Goal: Task Accomplishment & Management: Complete application form

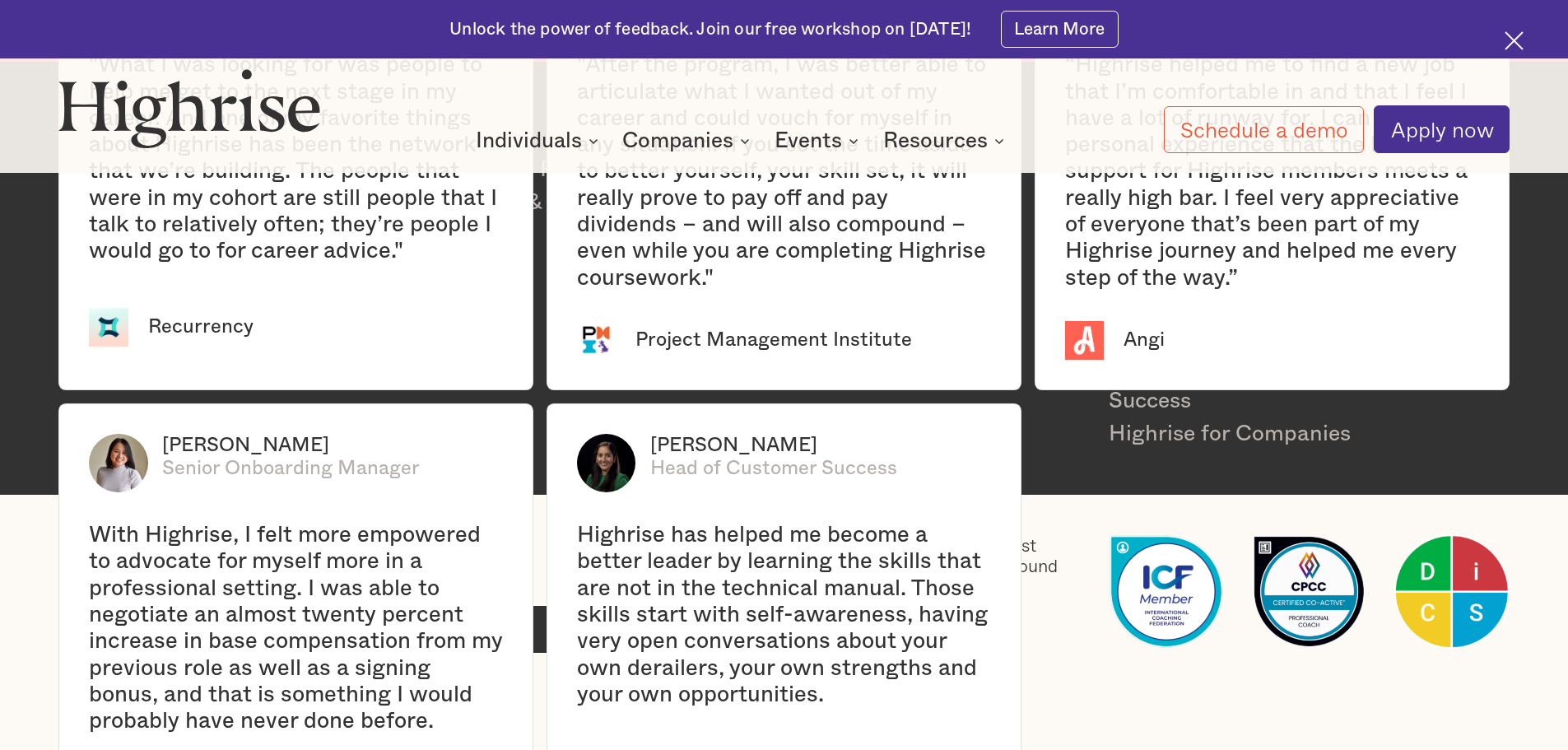
scroll to position [3787, 0]
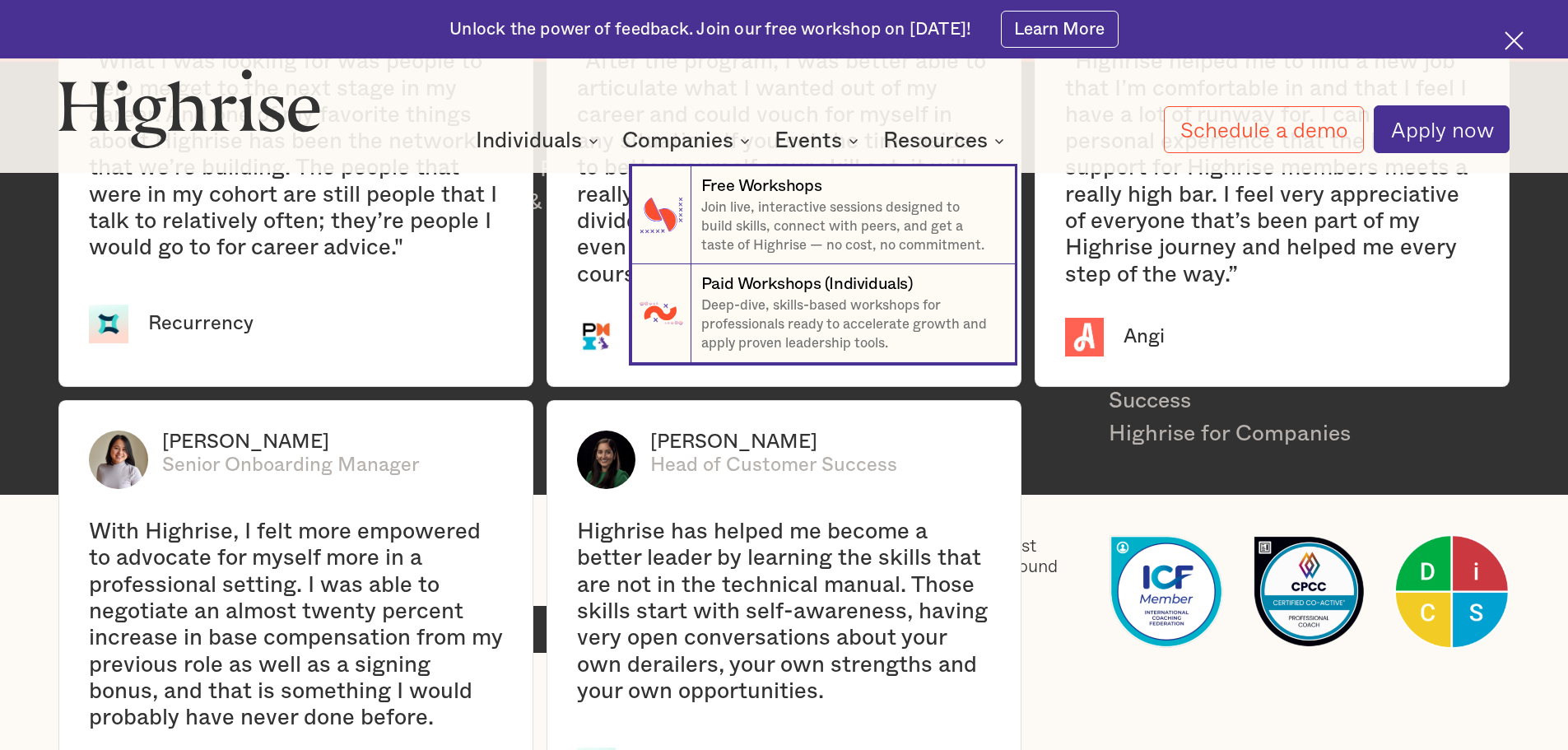
click at [582, 142] on nav "7 Free Workshops Join live, interactive sessions designed to build skills, conn…" at bounding box center [784, 245] width 988 height 235
click at [598, 141] on nav "7 Free Workshops Join live, interactive sessions designed to build skills, conn…" at bounding box center [784, 245] width 988 height 235
drag, startPoint x: 595, startPoint y: 141, endPoint x: 565, endPoint y: 142, distance: 30.0
click at [595, 142] on nav "7 Free Workshops Join live, interactive sessions designed to build skills, conn…" at bounding box center [784, 245] width 988 height 235
click at [563, 142] on nav "7 Free Workshops Join live, interactive sessions designed to build skills, conn…" at bounding box center [784, 245] width 988 height 235
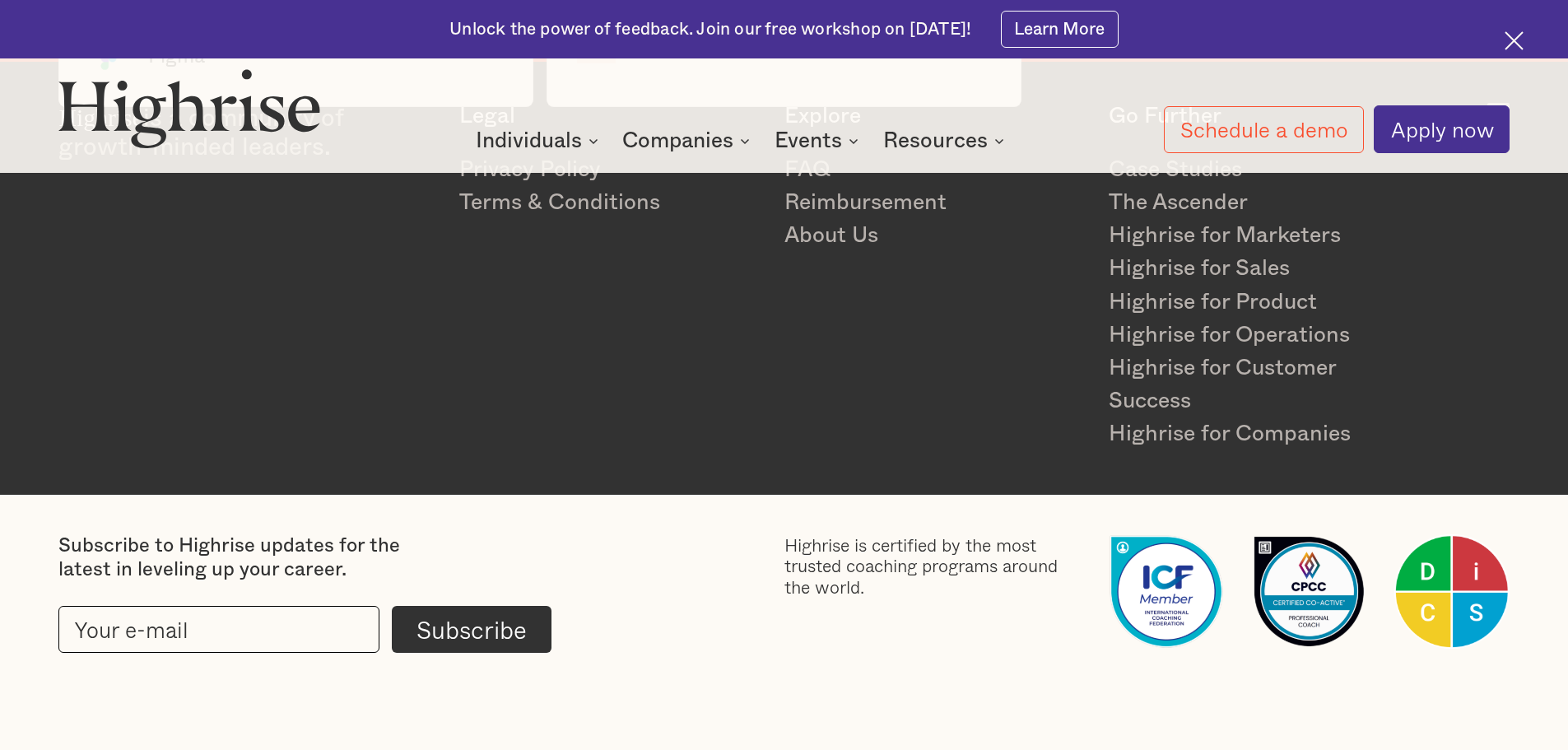
scroll to position [4339, 0]
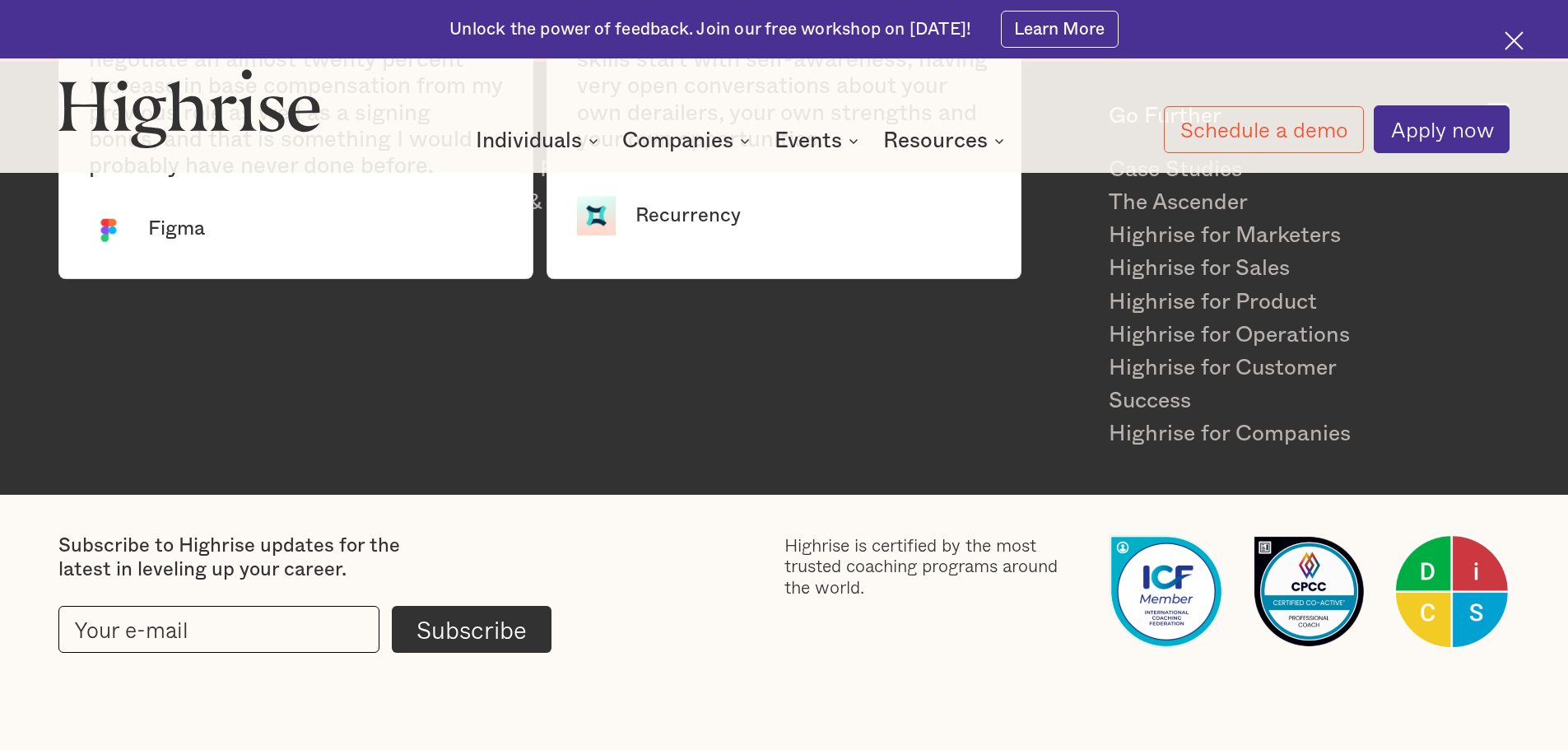
click at [860, 422] on div "Highrise is a community of growth-minded leaders. Legal Privacy Policy Terms & …" at bounding box center [784, 276] width 1451 height 347
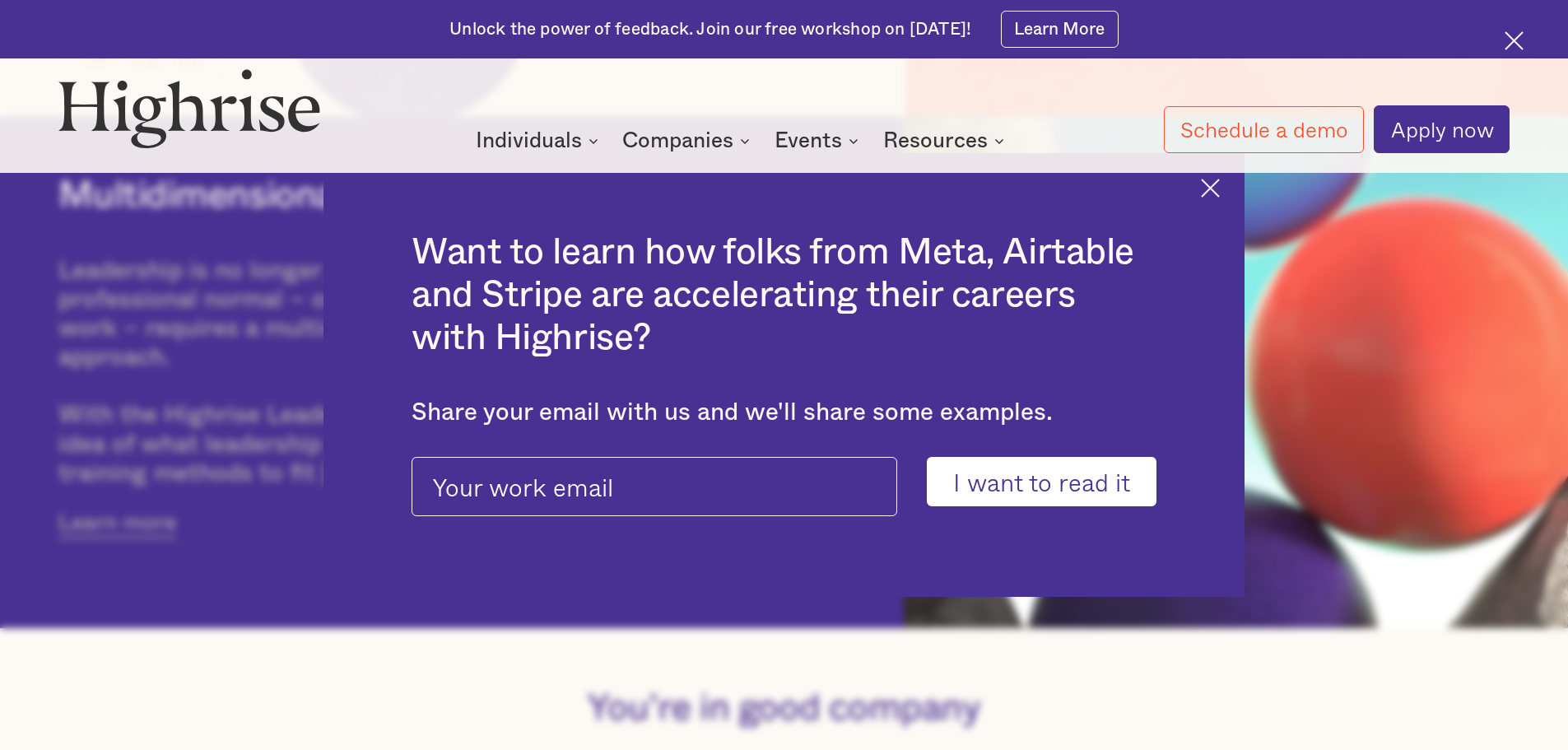
scroll to position [552, 0]
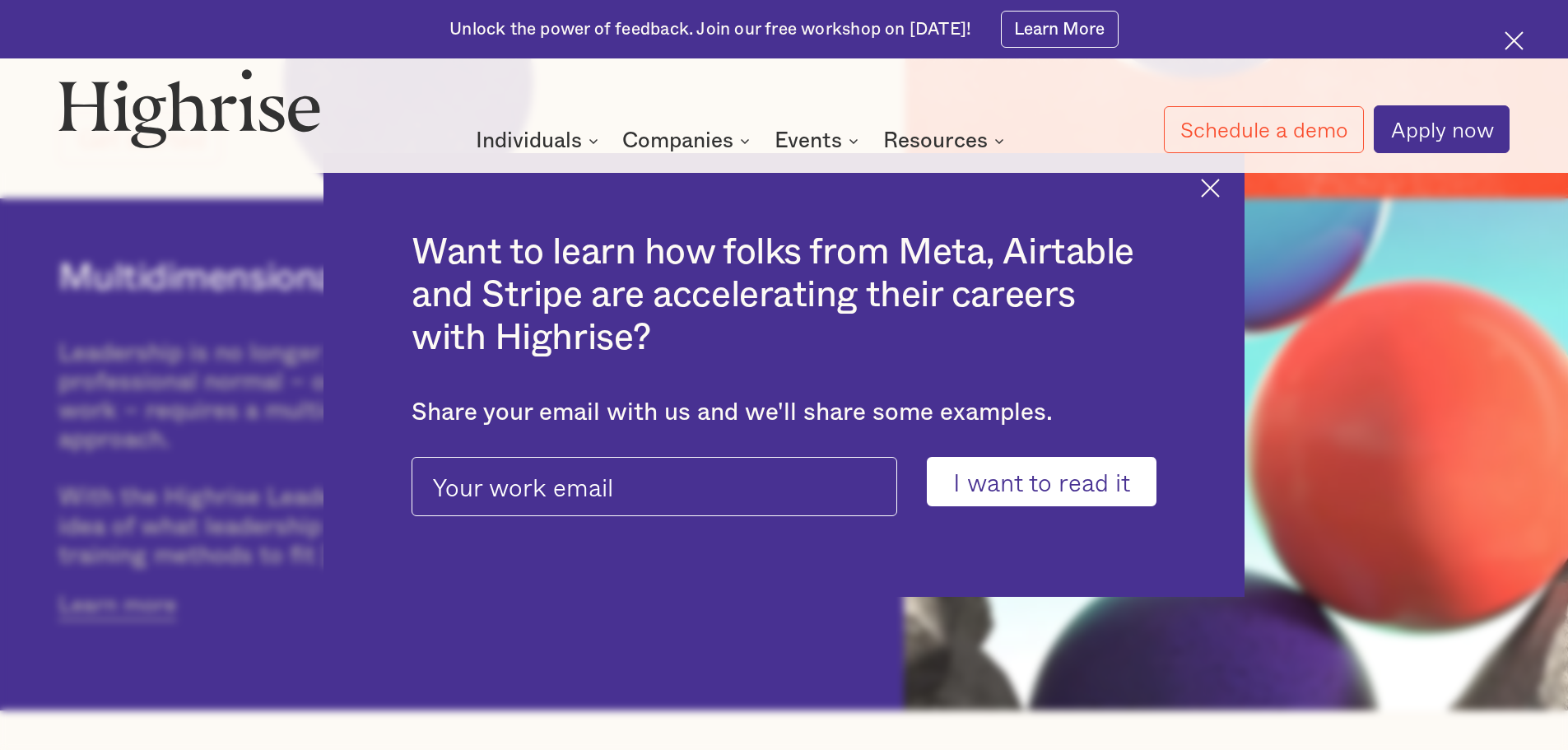
click at [1519, 40] on img at bounding box center [1514, 40] width 19 height 19
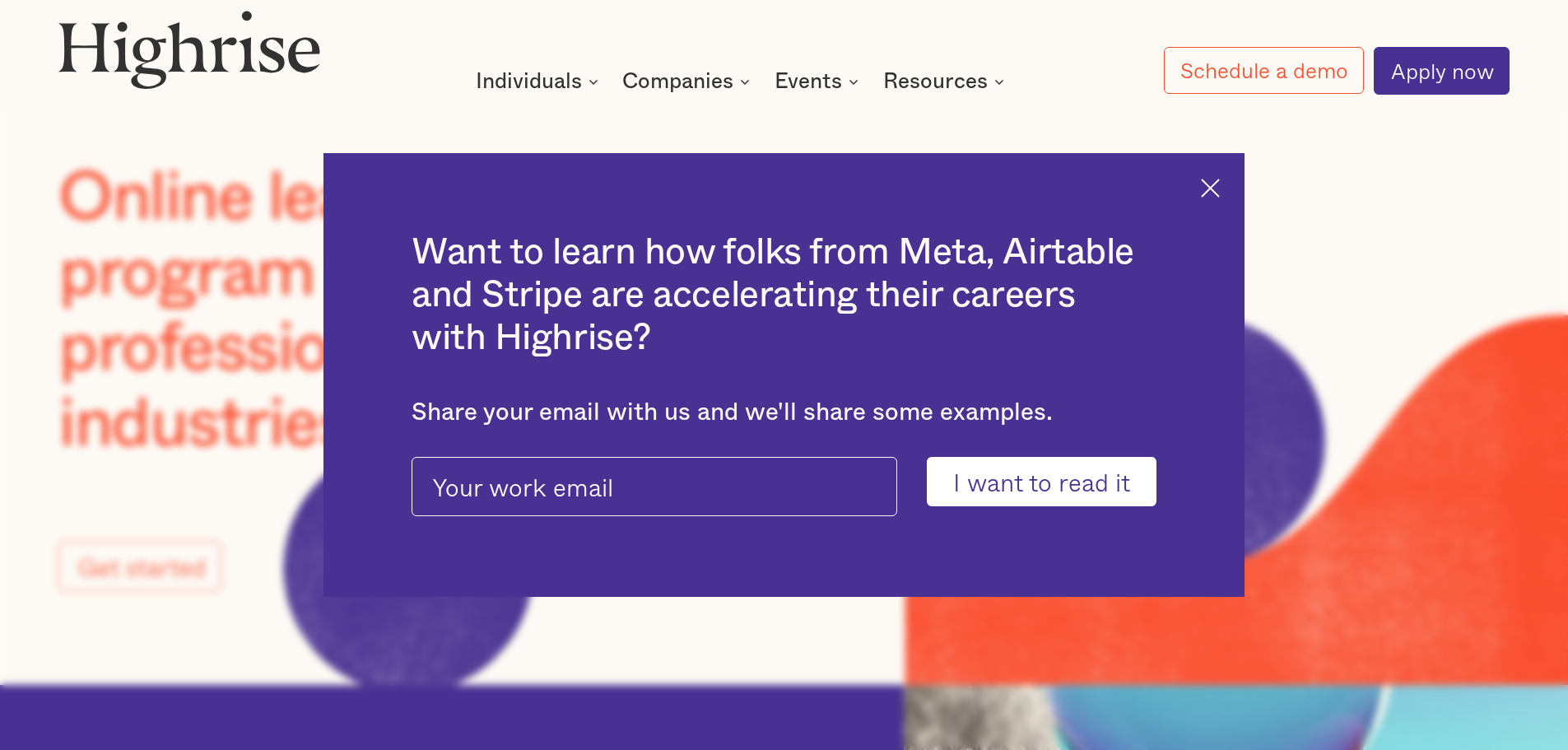
scroll to position [0, 0]
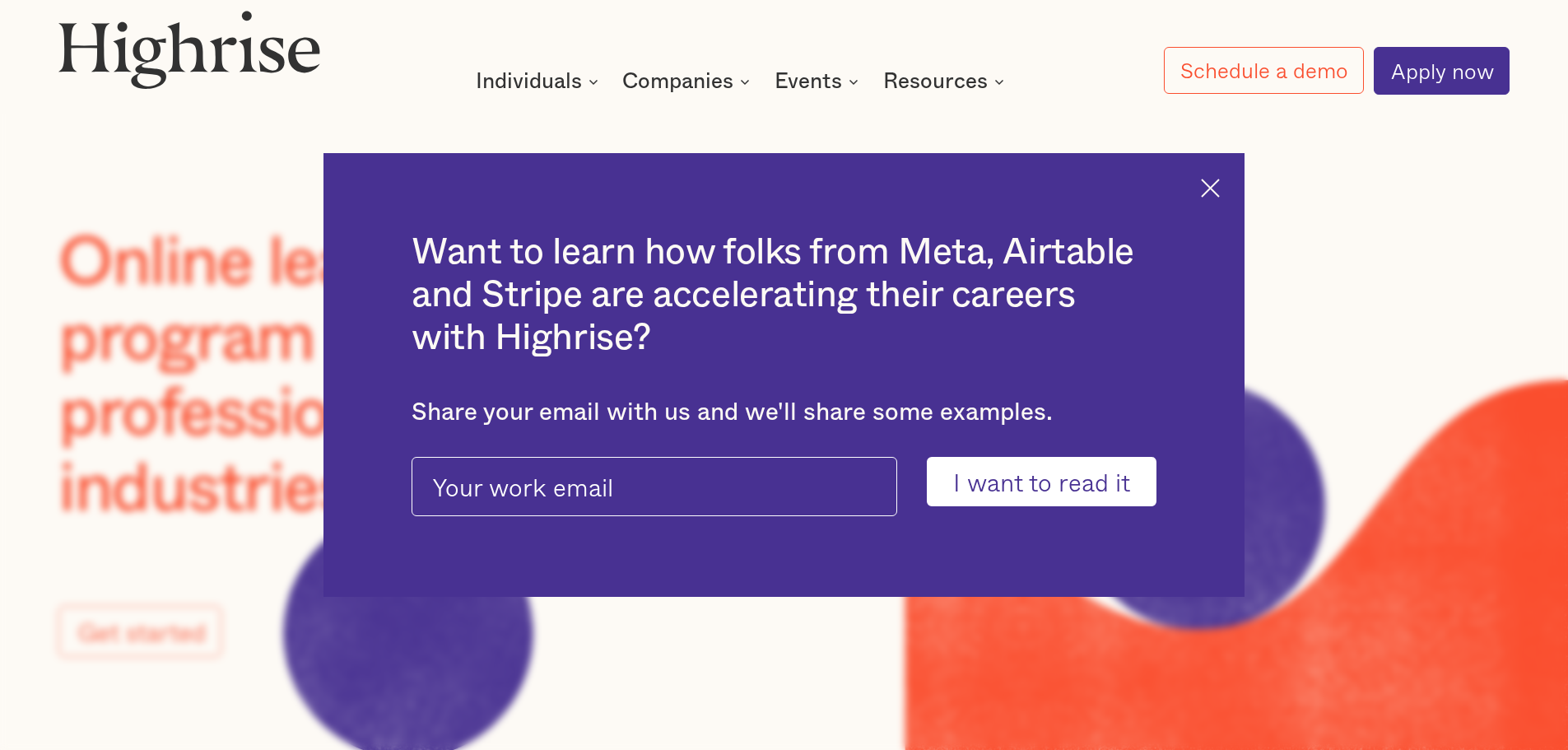
click at [1219, 188] on img at bounding box center [1209, 187] width 19 height 19
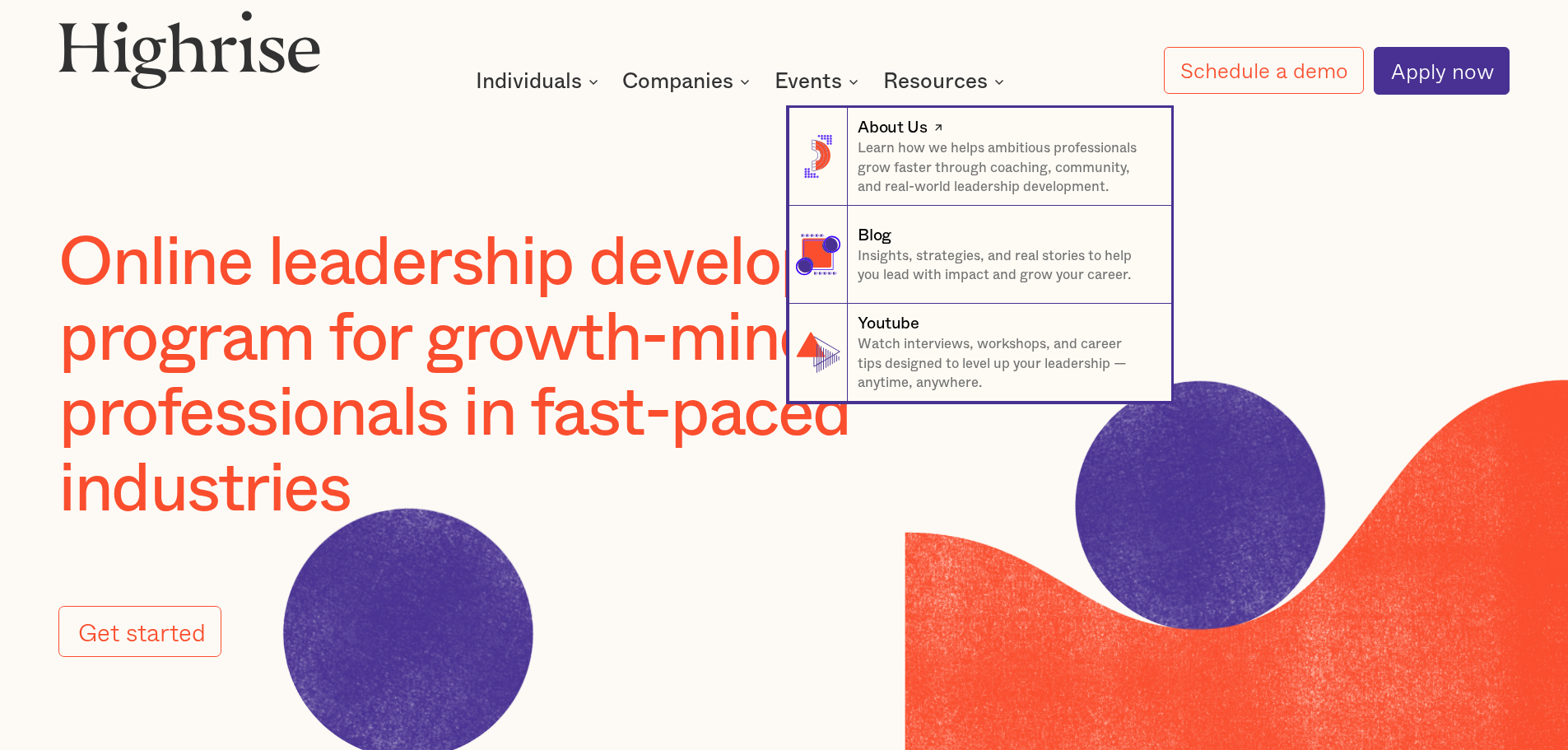
click at [882, 167] on p "Learn how we helps ambitious professionals grow faster through coaching, commun…" at bounding box center [1005, 168] width 294 height 58
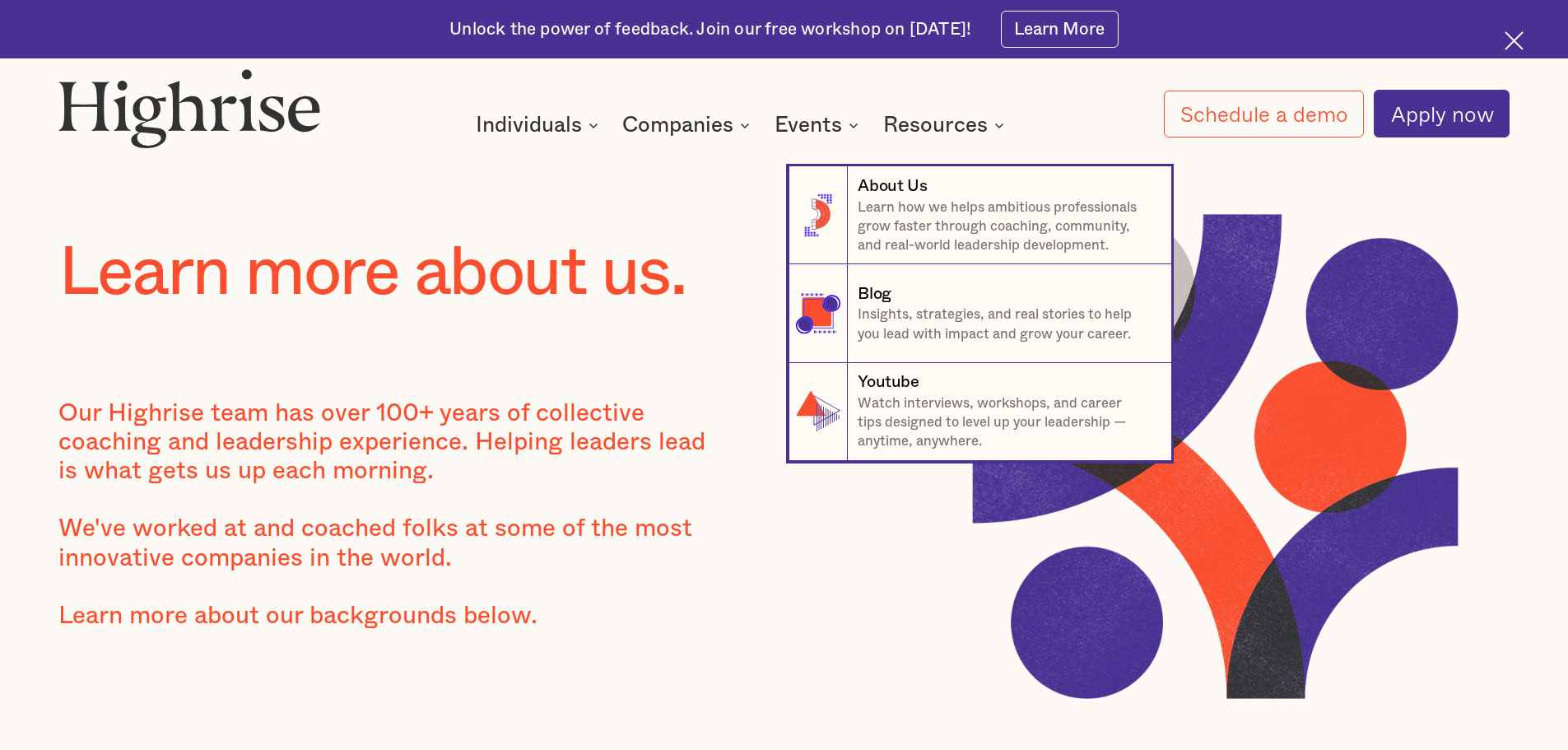
click at [599, 129] on nav "8 About Us Learn how we helps ambitious professionals grow faster through coach…" at bounding box center [784, 295] width 988 height 334
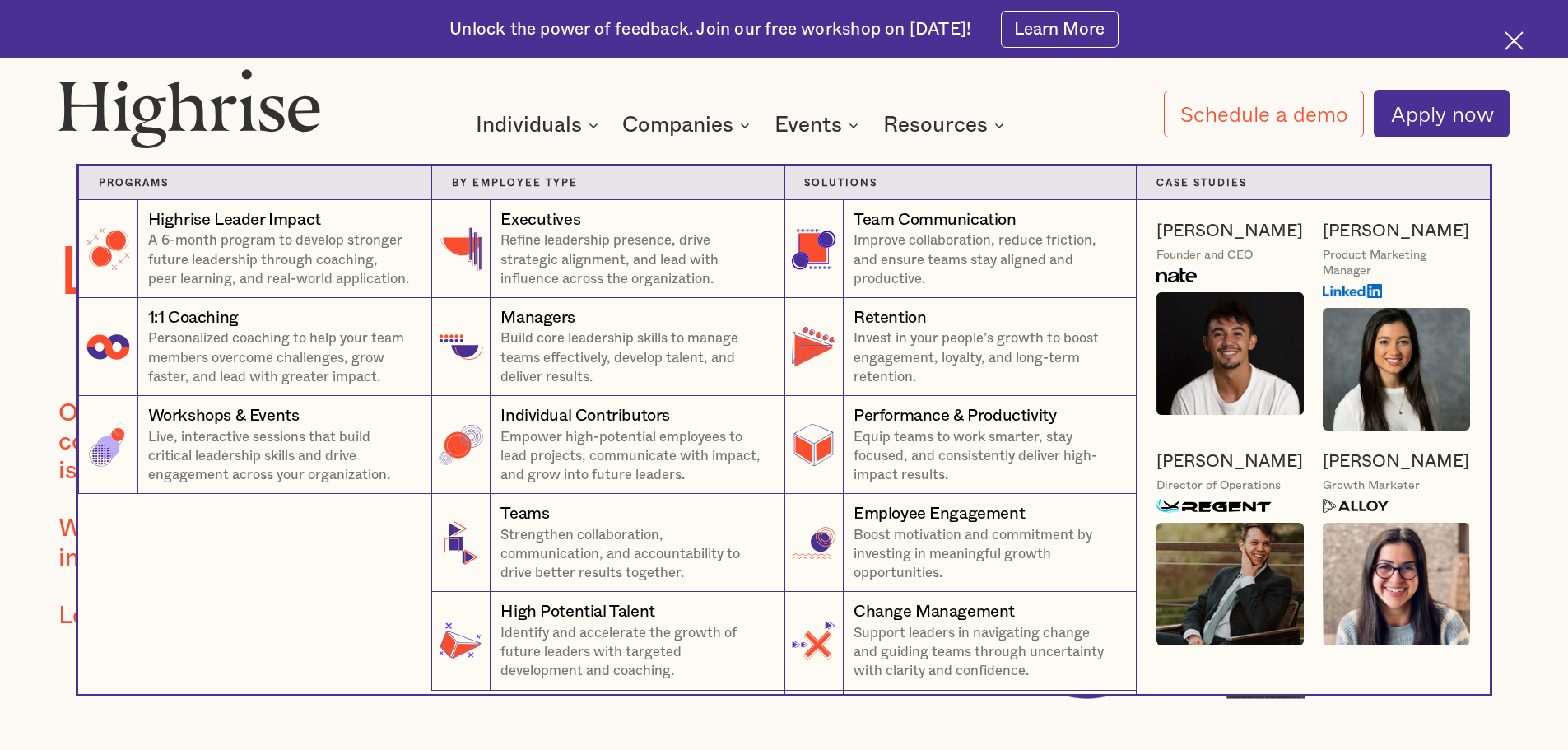
click at [588, 130] on nav "Programs 4 Highrise Leader Impact Program A 6-month program to develop stronger…" at bounding box center [784, 411] width 988 height 566
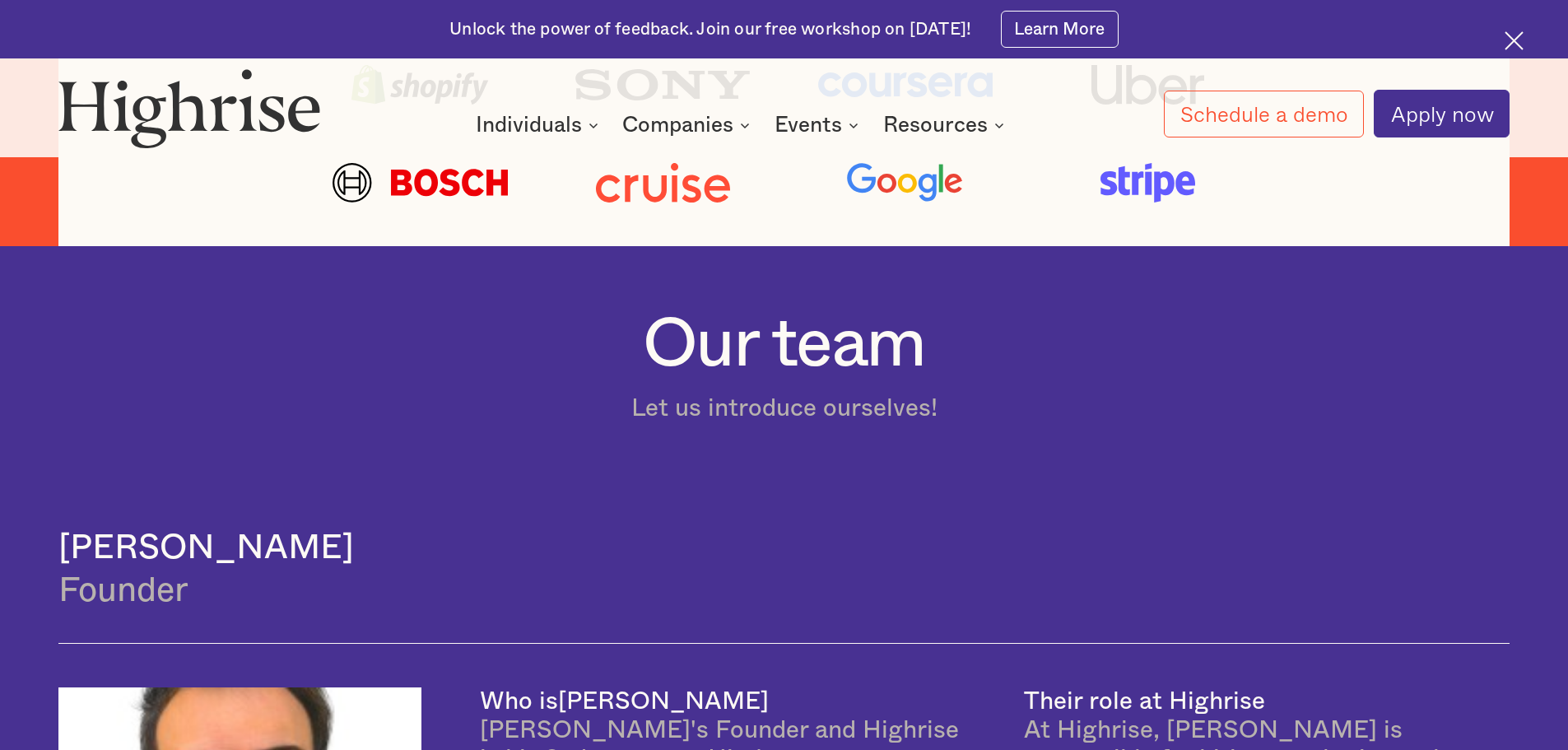
scroll to position [988, 0]
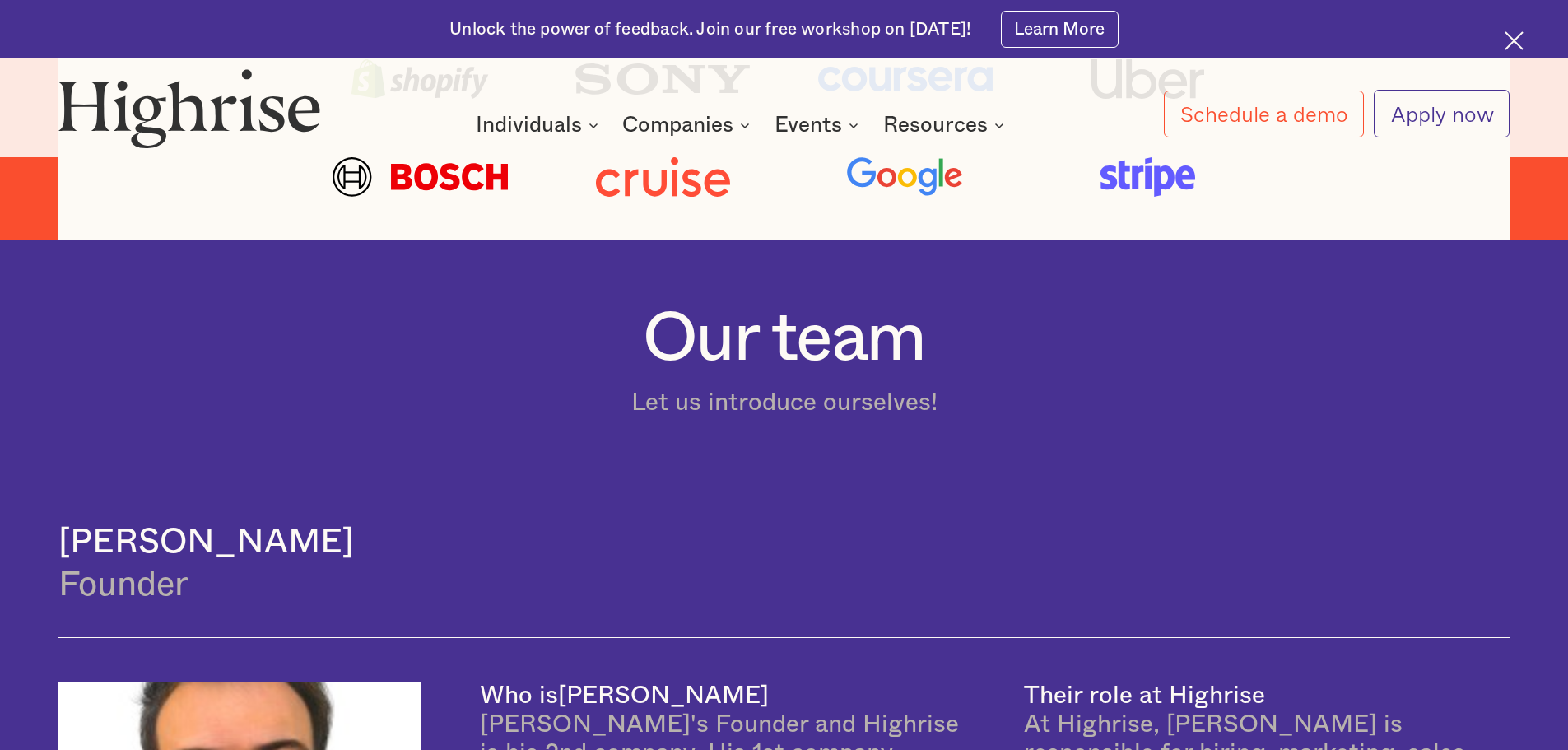
click at [1436, 108] on link "Apply now" at bounding box center [1441, 114] width 136 height 48
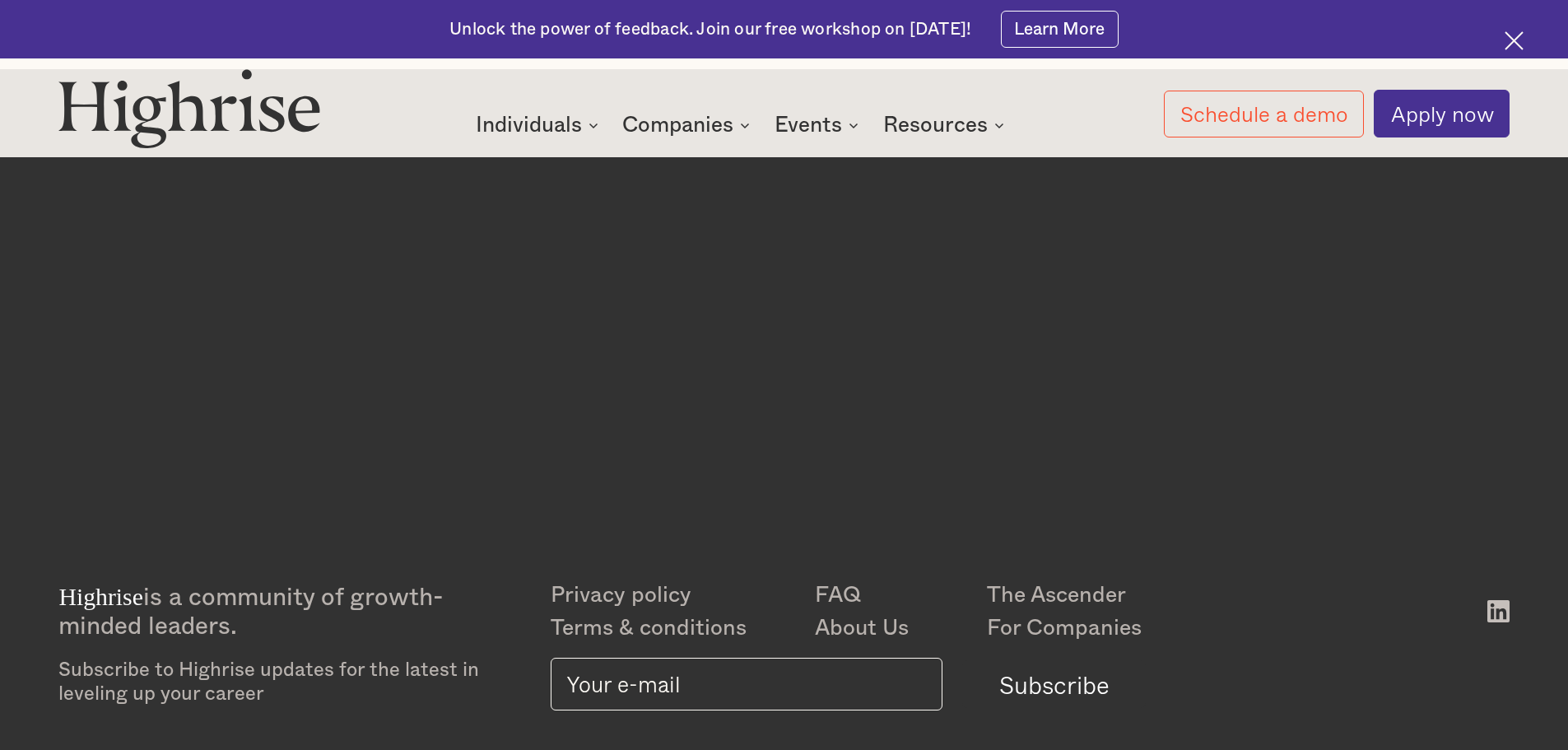
scroll to position [691, 0]
click at [838, 626] on link "About Us" at bounding box center [901, 628] width 172 height 33
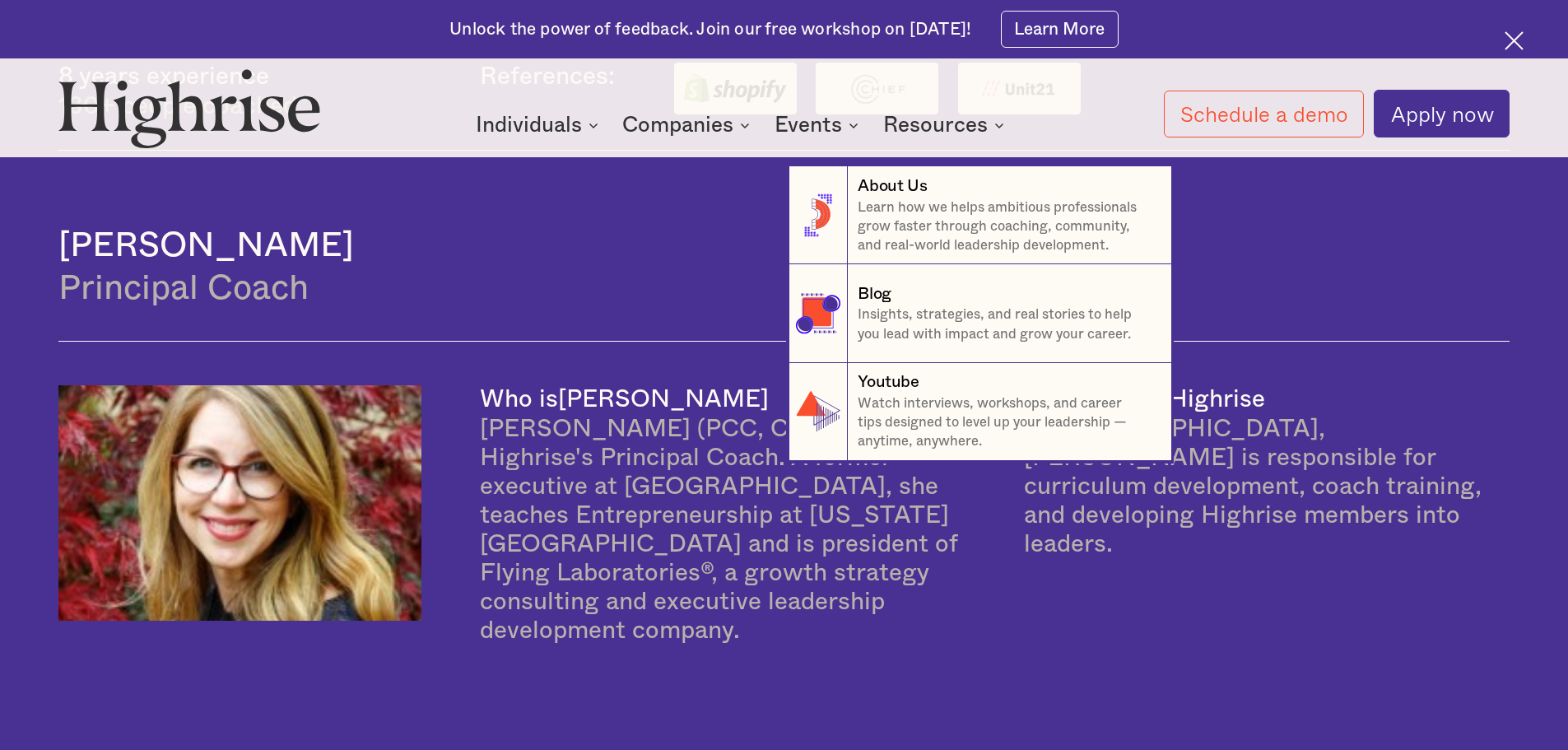
scroll to position [2217, 0]
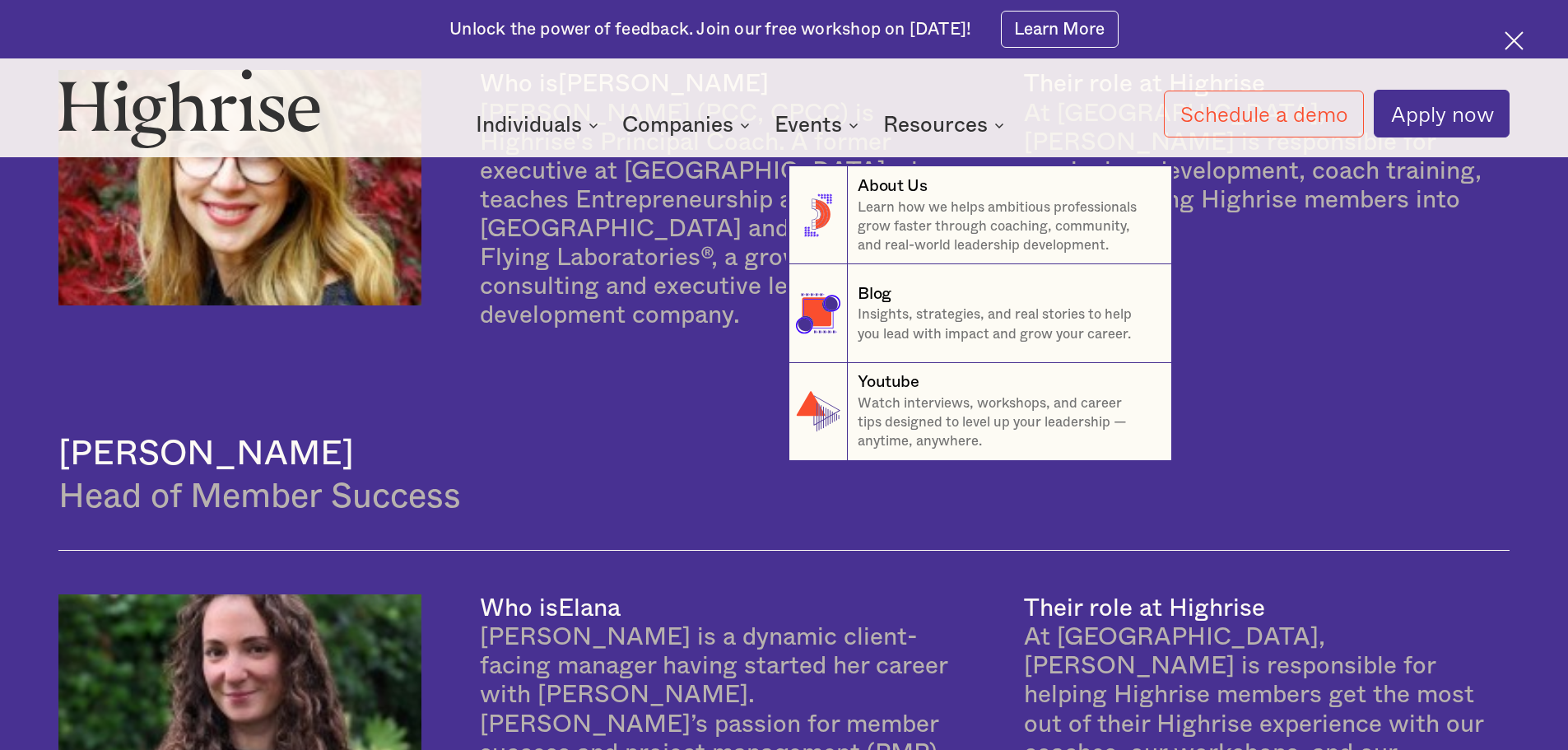
click at [488, 248] on nav "8 About Us Learn how we helps ambitious professionals grow faster through coach…" at bounding box center [784, 295] width 988 height 334
click at [315, 253] on nav "8 About Us Learn how we helps ambitious professionals grow faster through coach…" at bounding box center [784, 295] width 988 height 334
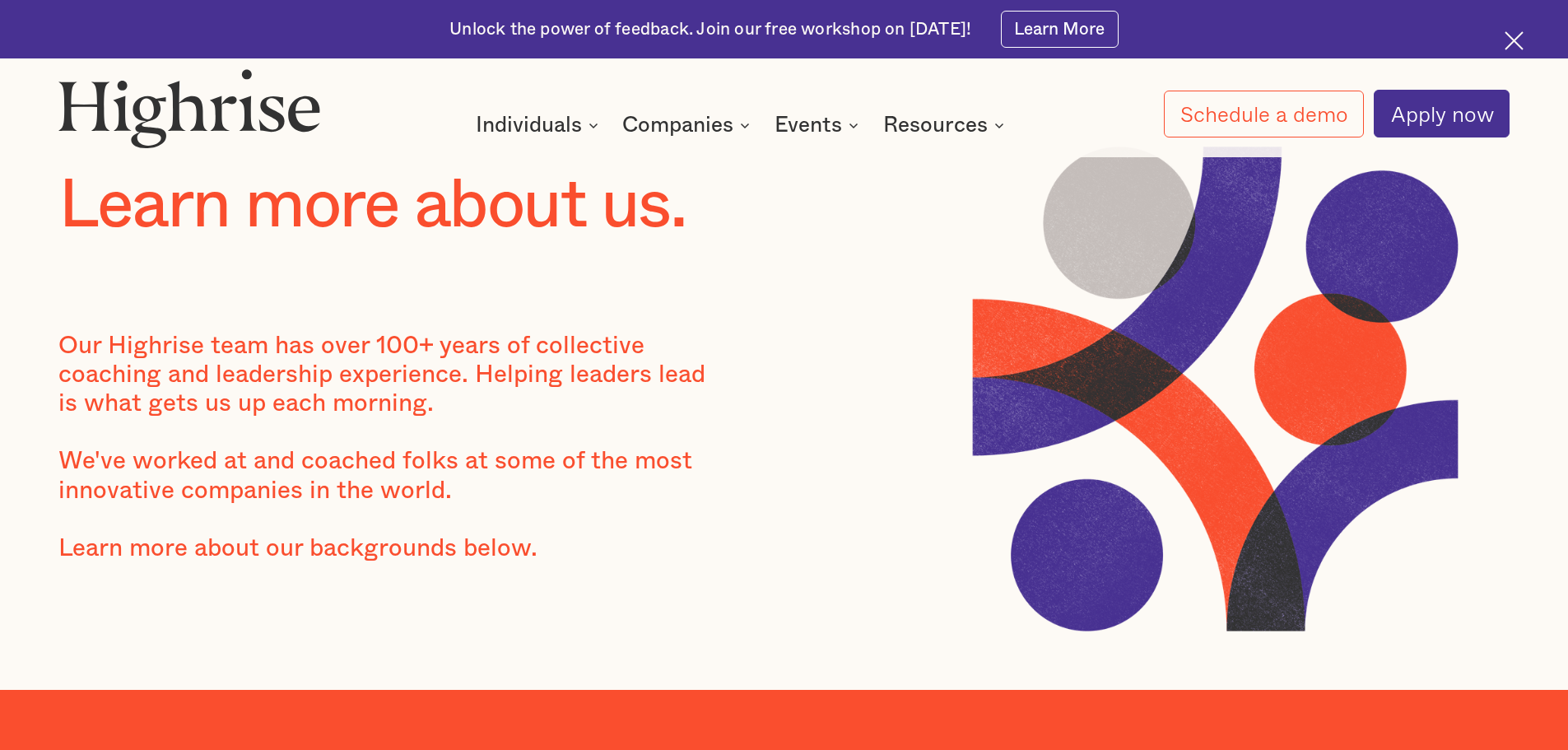
scroll to position [0, 0]
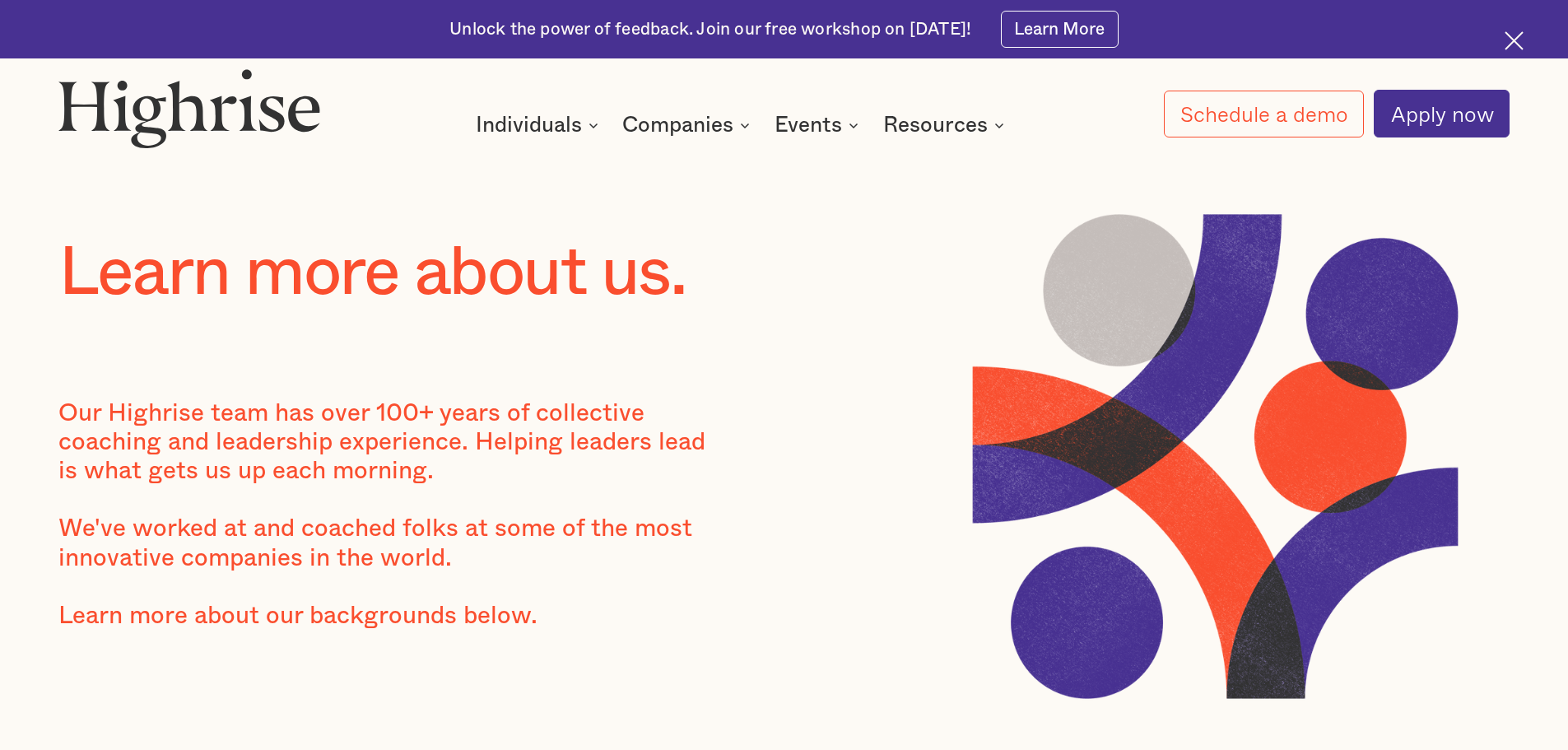
click at [1510, 37] on img at bounding box center [1514, 40] width 19 height 19
